Goal: Information Seeking & Learning: Learn about a topic

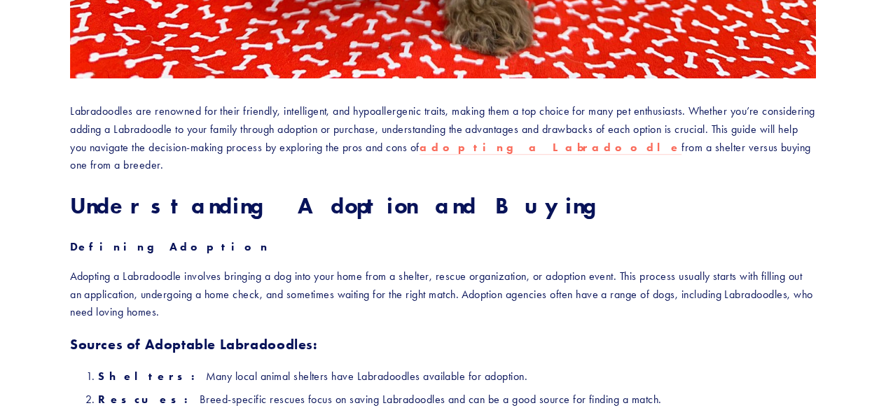
scroll to position [911, 0]
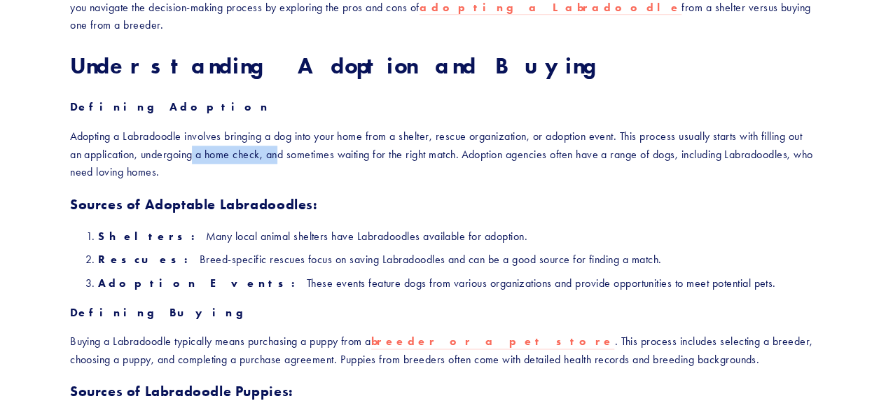
drag, startPoint x: 198, startPoint y: 146, endPoint x: 279, endPoint y: 156, distance: 81.8
click at [279, 156] on p "Adopting a Labradoodle involves bringing a dog into your home from a shelter, r…" at bounding box center [443, 154] width 746 height 54
click at [279, 155] on p "Adopting a Labradoodle involves bringing a dog into your home from a shelter, r…" at bounding box center [443, 154] width 746 height 54
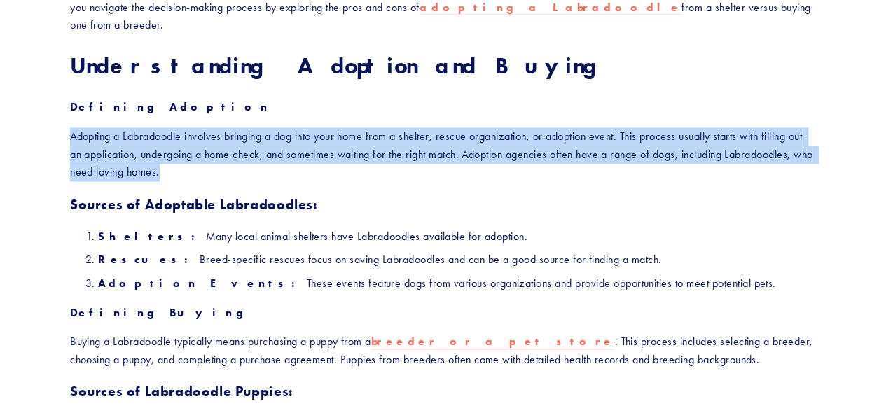
click at [279, 155] on p "Adopting a Labradoodle involves bringing a dog into your home from a shelter, r…" at bounding box center [443, 154] width 746 height 54
click at [318, 143] on p "Adopting a Labradoodle involves bringing a dog into your home from a shelter, r…" at bounding box center [443, 154] width 746 height 54
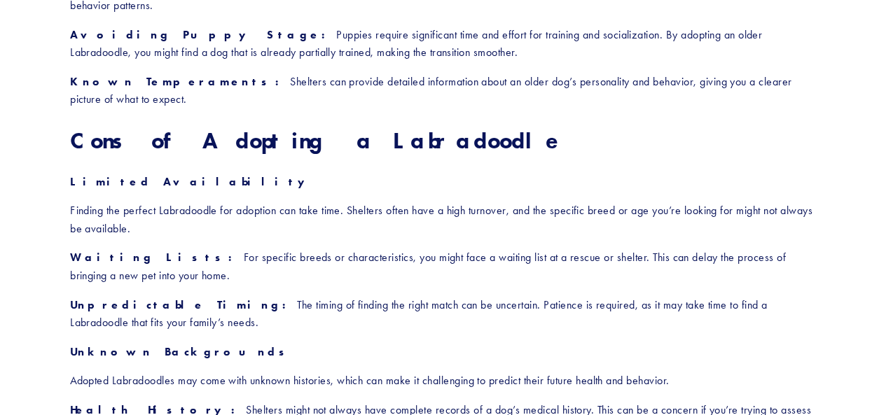
scroll to position [1961, 0]
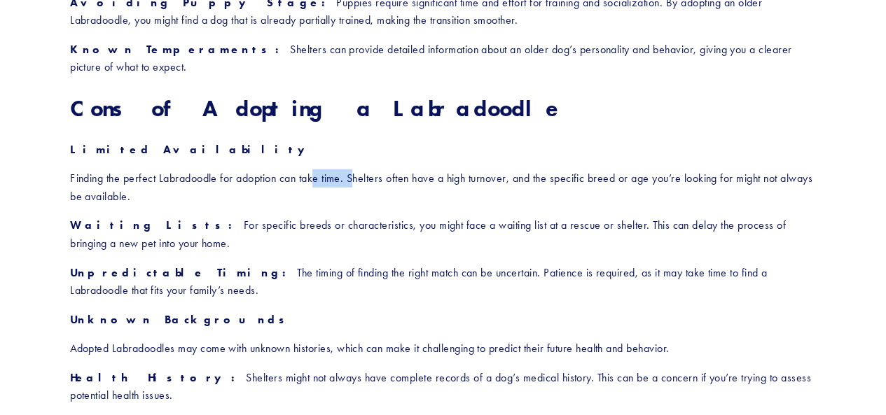
drag, startPoint x: 317, startPoint y: 142, endPoint x: 359, endPoint y: 149, distance: 41.9
click at [359, 170] on p "Finding the perfect Labradoodle for adoption can take time. Shelters often have…" at bounding box center [443, 188] width 746 height 36
click at [347, 170] on p "Finding the perfect Labradoodle for adoption can take time. Shelters often have…" at bounding box center [443, 188] width 746 height 36
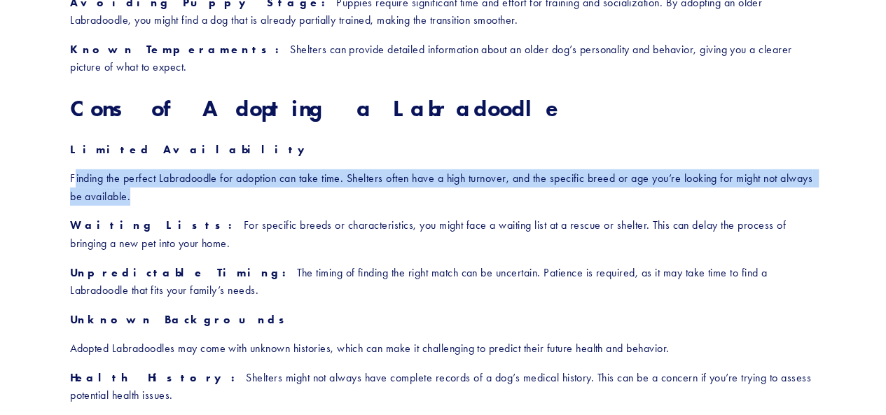
drag, startPoint x: 343, startPoint y: 161, endPoint x: 74, endPoint y: 143, distance: 268.9
click at [74, 170] on p "Finding the perfect Labradoodle for adoption can take time. Shelters often have…" at bounding box center [443, 188] width 746 height 36
click at [77, 170] on p "Finding the perfect Labradoodle for adoption can take time. Shelters often have…" at bounding box center [443, 188] width 746 height 36
click at [85, 170] on p "Finding the perfect Labradoodle for adoption can take time. Shelters often have…" at bounding box center [443, 188] width 746 height 36
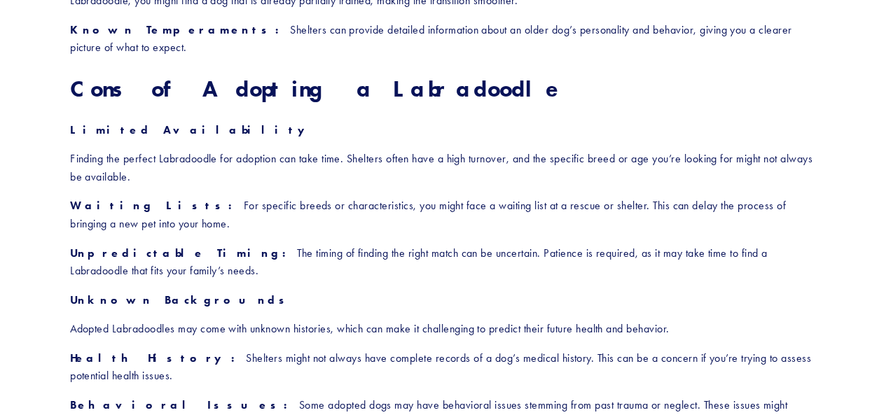
scroll to position [2101, 0]
